Goal: Transaction & Acquisition: Purchase product/service

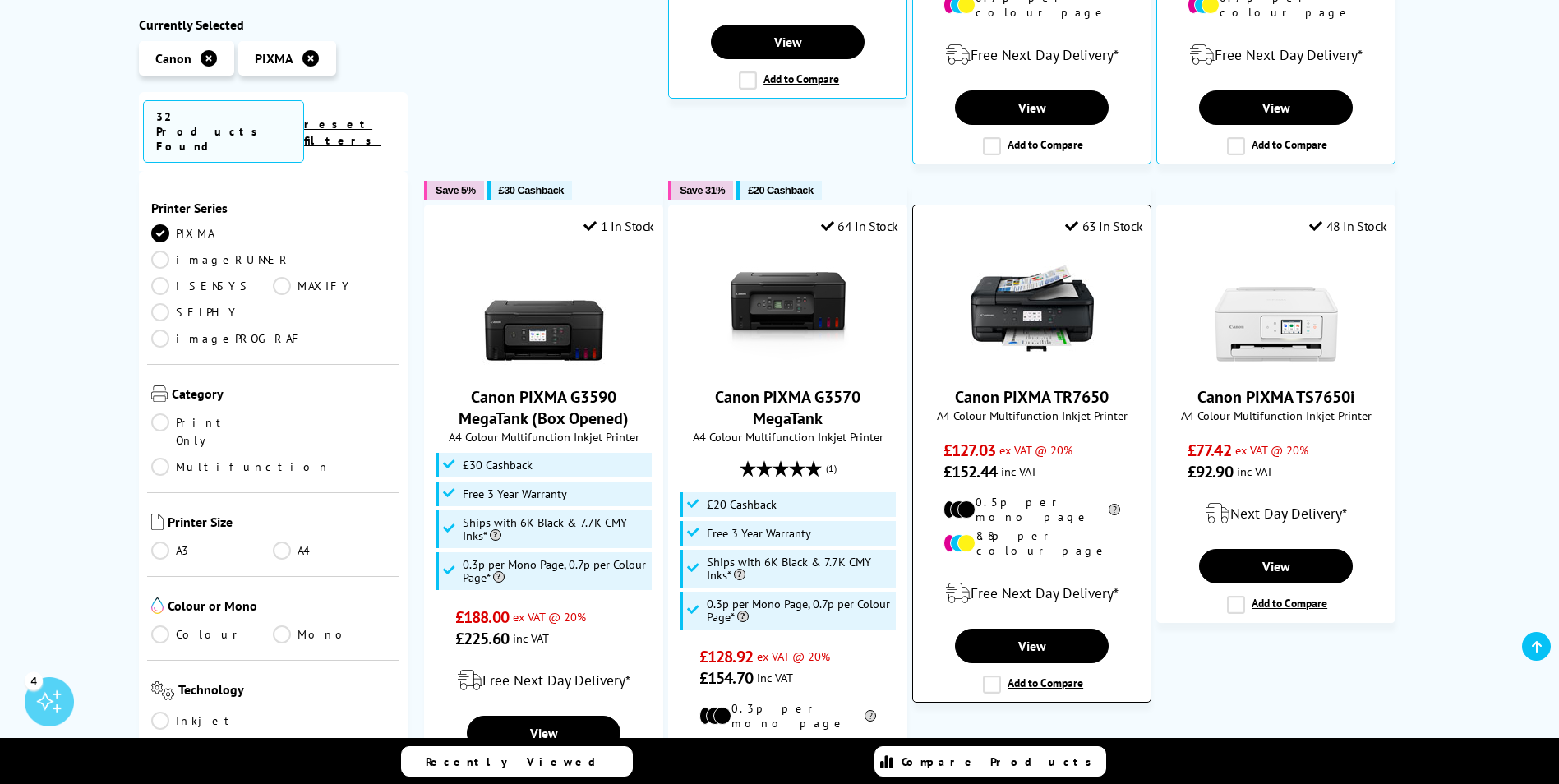
scroll to position [904, 0]
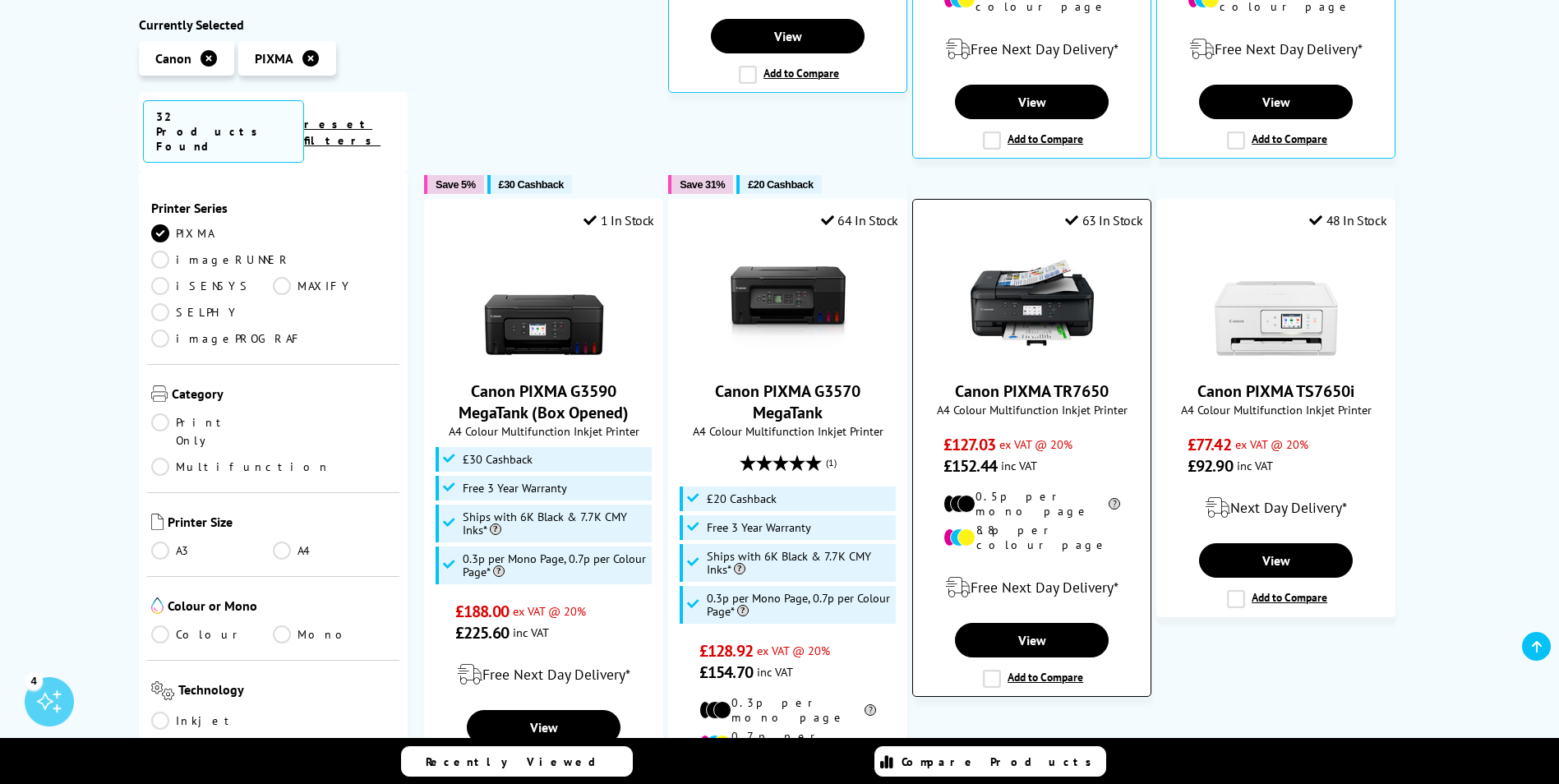
click at [1005, 290] on img at bounding box center [1033, 302] width 124 height 124
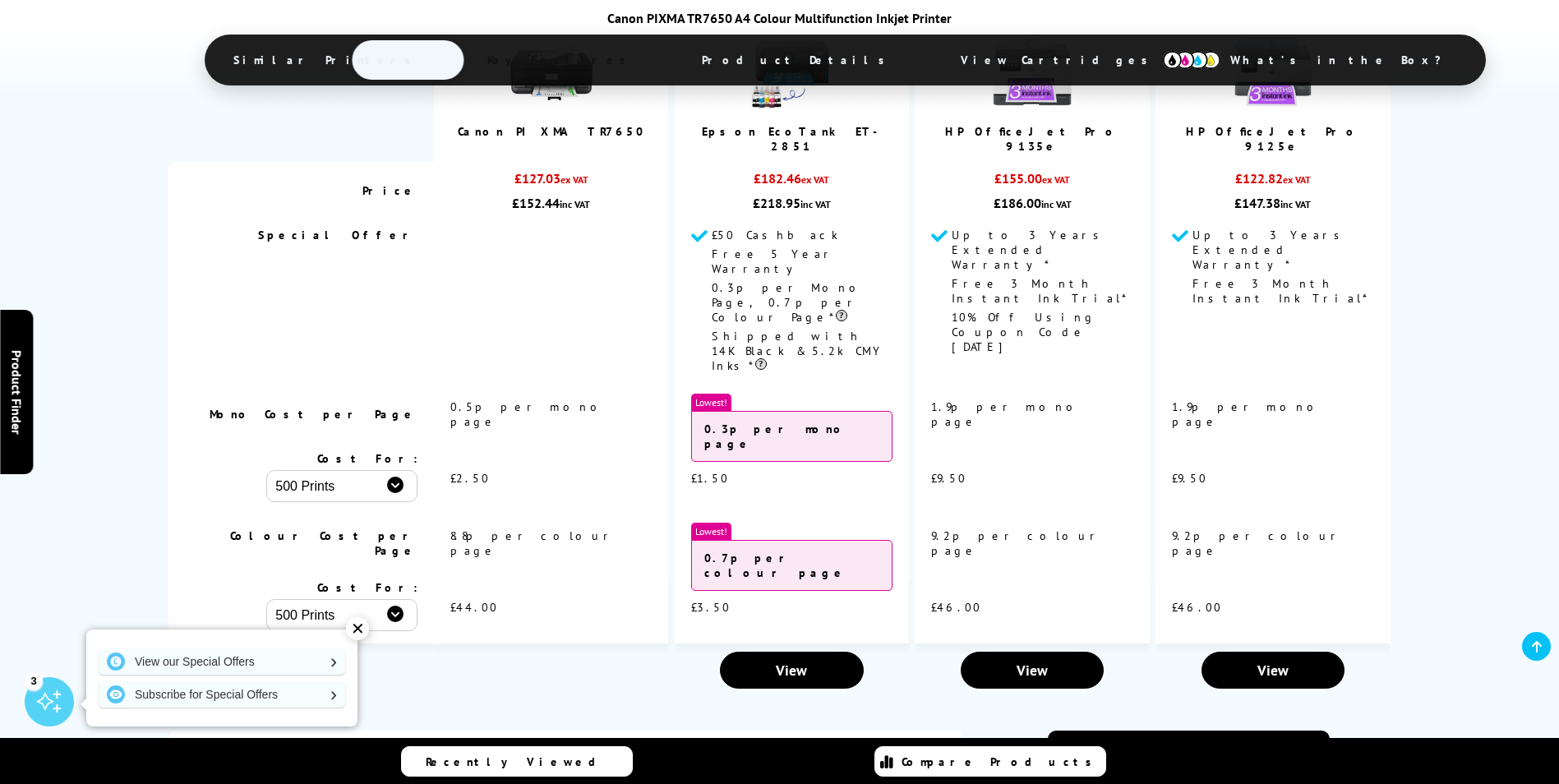
scroll to position [1807, 0]
